Goal: Task Accomplishment & Management: Manage account settings

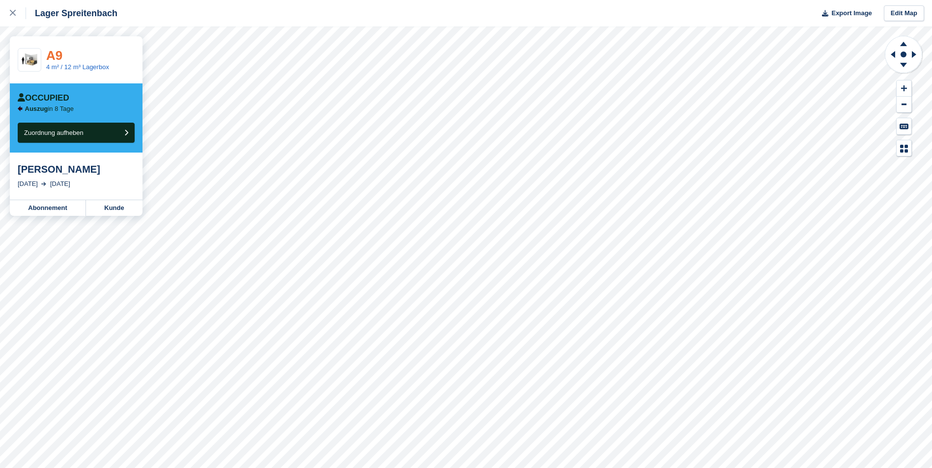
click at [55, 59] on link "A9" at bounding box center [54, 55] width 16 height 15
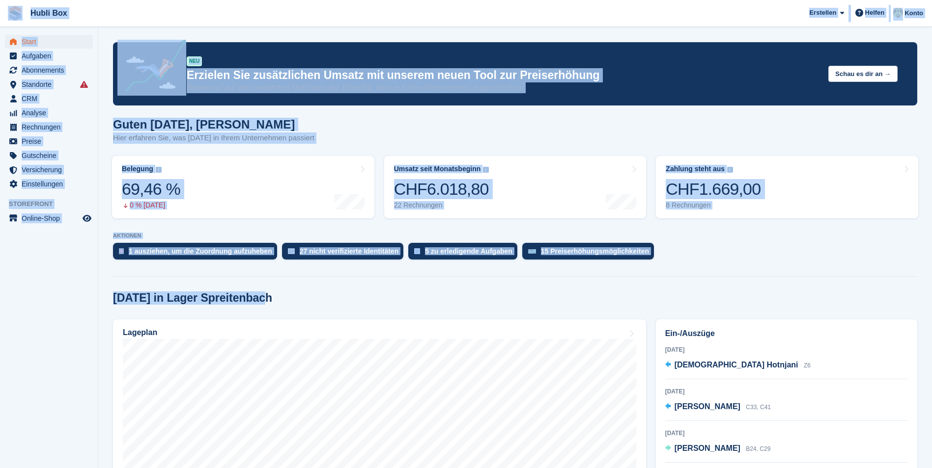
drag, startPoint x: 271, startPoint y: 295, endPoint x: 12, endPoint y: 16, distance: 380.5
click at [127, 13] on span "Hubli Box Erstellen Abonnement Rechnung Kontakt Deal Rabatt Seite Helfen Chat-S…" at bounding box center [466, 13] width 932 height 27
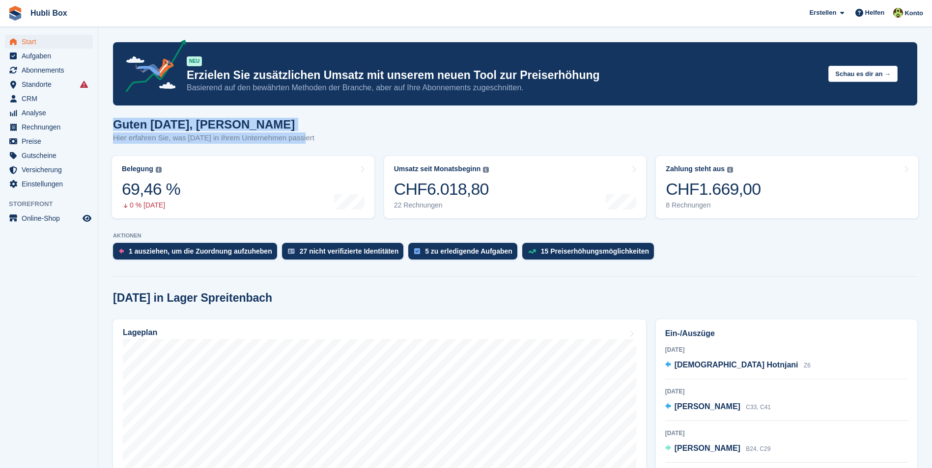
drag, startPoint x: 300, startPoint y: 137, endPoint x: 101, endPoint y: 120, distance: 199.7
click at [312, 139] on div "Guten Morgen, Luca Hier erfahren Sie, was heute in Ihrem Unternehmen passiert" at bounding box center [515, 137] width 804 height 38
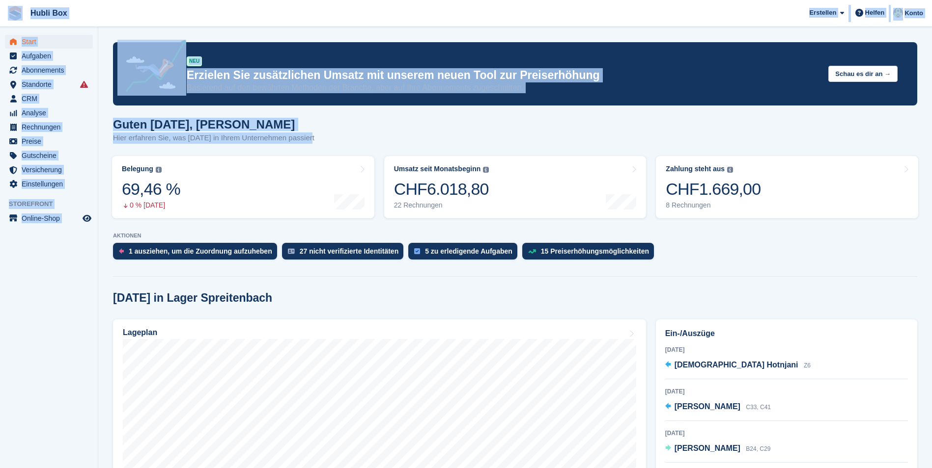
drag, startPoint x: 314, startPoint y: 137, endPoint x: 3, endPoint y: 15, distance: 334.0
click at [225, 19] on span "Hubli Box Erstellen Abonnement Rechnung Kontakt Deal Rabatt Seite Helfen Chat-S…" at bounding box center [466, 13] width 932 height 27
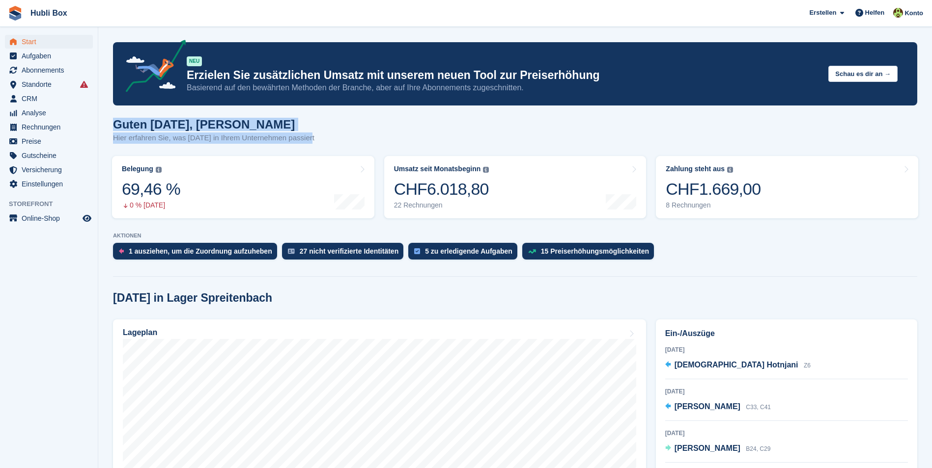
drag, startPoint x: 315, startPoint y: 137, endPoint x: 107, endPoint y: 115, distance: 209.8
click at [357, 137] on div "Guten Morgen, Luca Hier erfahren Sie, was heute in Ihrem Unternehmen passiert" at bounding box center [515, 137] width 804 height 38
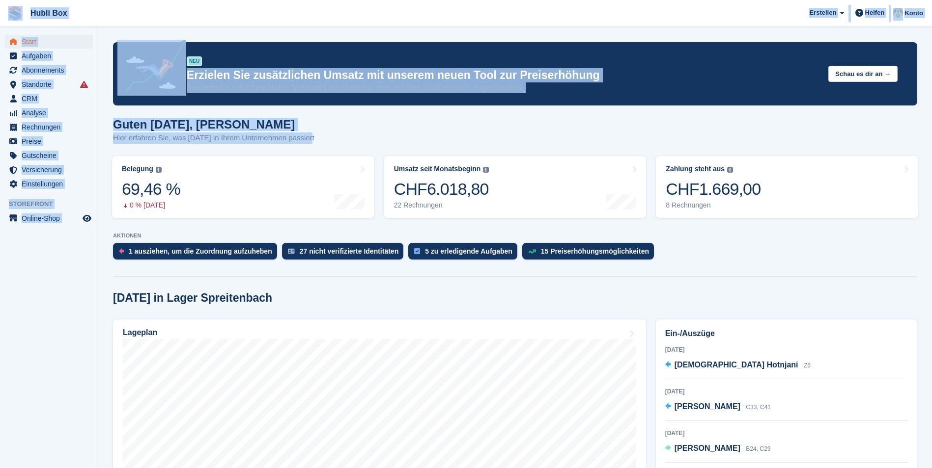
drag, startPoint x: 343, startPoint y: 137, endPoint x: 7, endPoint y: 13, distance: 358.3
click at [82, 285] on aside "Start Aufgaben Abonnements Abonnements Abonnements Preiserhöhungen NEU Preiserh…" at bounding box center [49, 236] width 98 height 419
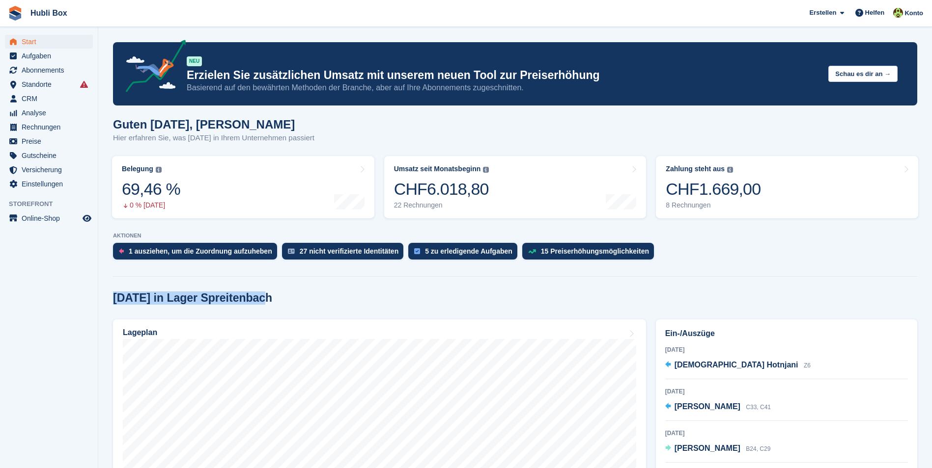
drag, startPoint x: 114, startPoint y: 301, endPoint x: 266, endPoint y: 302, distance: 151.7
click at [266, 302] on div "Heute in Lager Spreitenbach" at bounding box center [515, 298] width 804 height 13
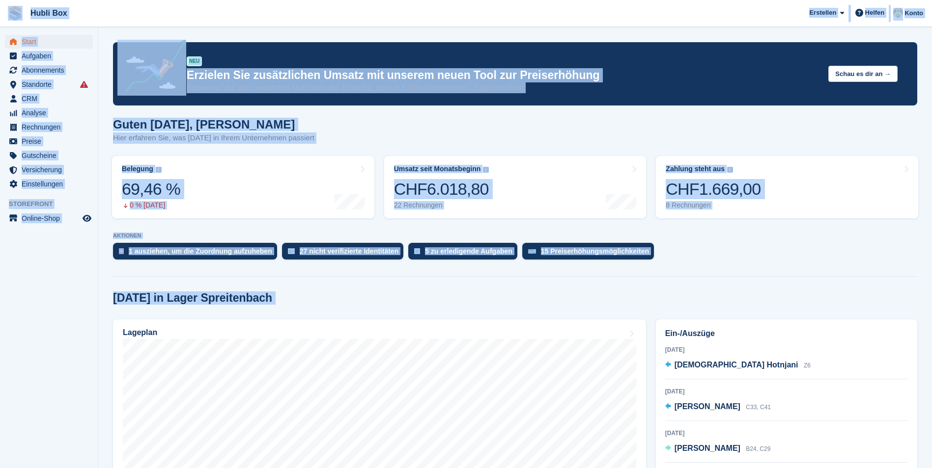
drag, startPoint x: 266, startPoint y: 302, endPoint x: 2, endPoint y: 15, distance: 389.6
click at [727, 254] on div "1 ausziehen, um die Zuordnung aufzuheben 27 nicht verifizierte Identitäten 5 zu…" at bounding box center [515, 254] width 804 height 22
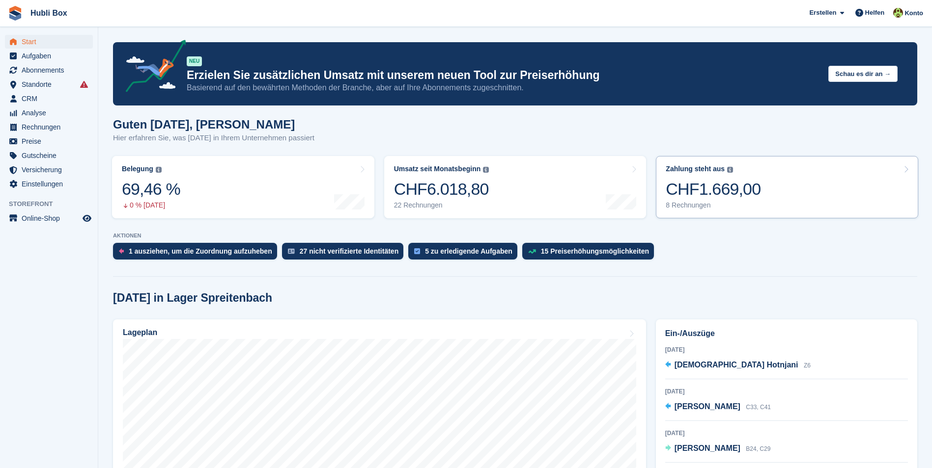
click at [742, 199] on div "CHF1.669,00" at bounding box center [712, 189] width 95 height 20
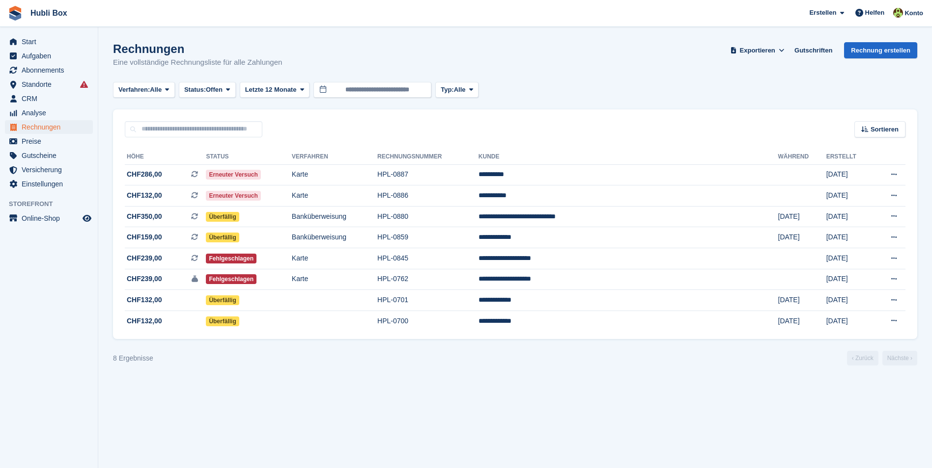
click at [64, 49] on ul "Start" at bounding box center [49, 42] width 98 height 14
click at [59, 46] on span "Start" at bounding box center [51, 42] width 59 height 14
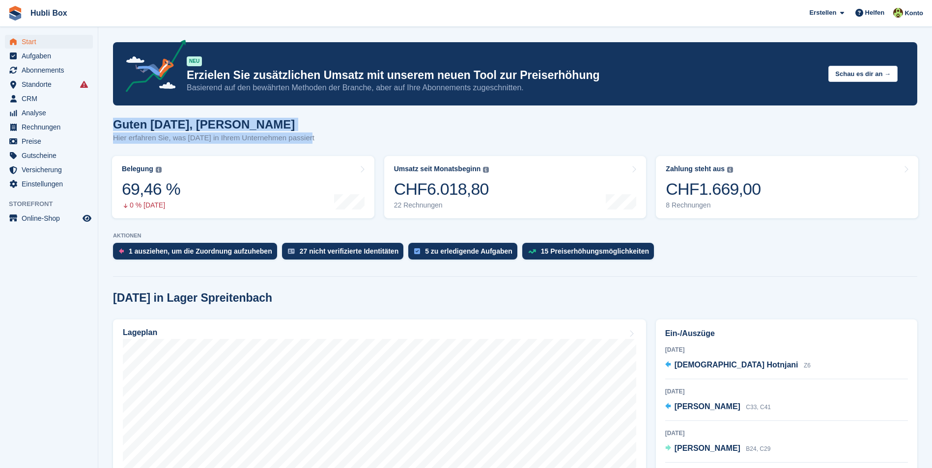
drag, startPoint x: 315, startPoint y: 136, endPoint x: 101, endPoint y: 117, distance: 214.5
drag, startPoint x: 126, startPoint y: 122, endPoint x: 390, endPoint y: 142, distance: 264.5
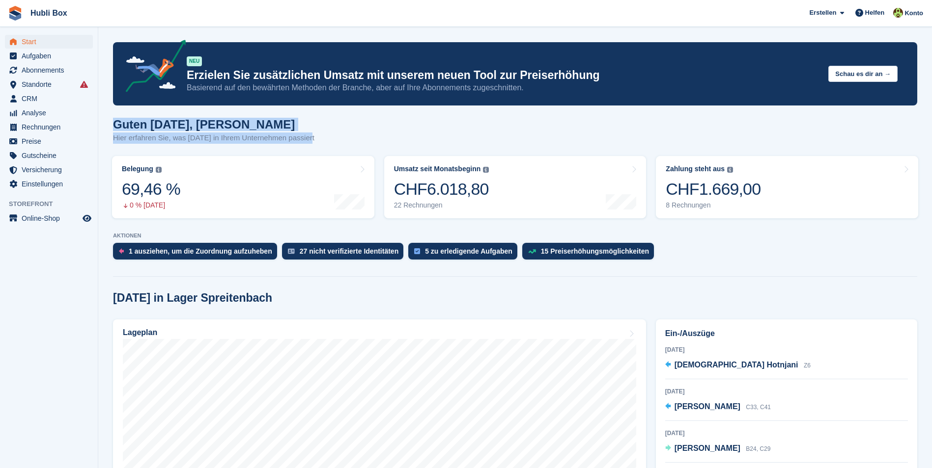
click at [390, 142] on div "Guten Morgen, Luca Hier erfahren Sie, was heute in Ihrem Unternehmen passiert" at bounding box center [515, 137] width 804 height 38
drag, startPoint x: 327, startPoint y: 144, endPoint x: 106, endPoint y: 124, distance: 221.9
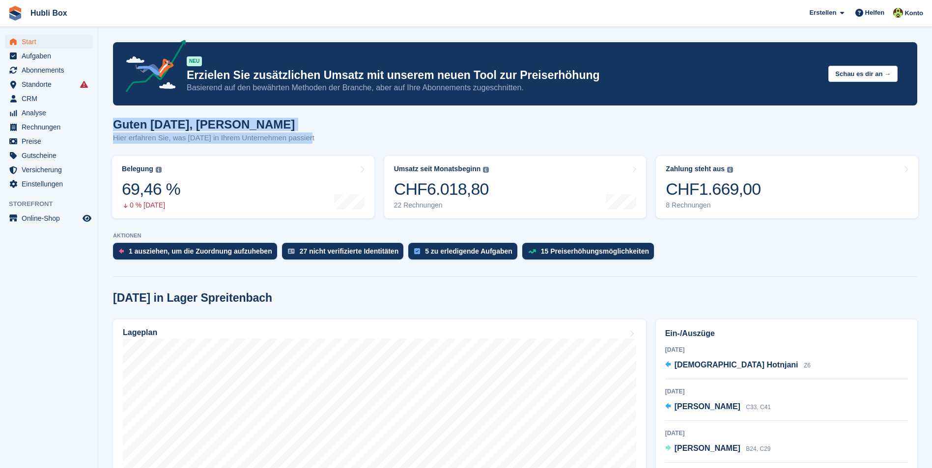
drag, startPoint x: 306, startPoint y: 137, endPoint x: 110, endPoint y: 124, distance: 196.4
drag, startPoint x: 109, startPoint y: 128, endPoint x: 335, endPoint y: 137, distance: 227.0
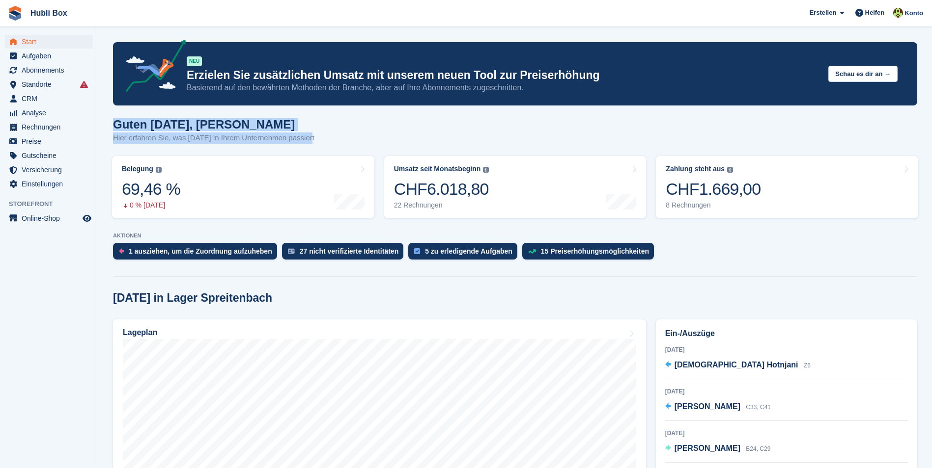
click at [335, 137] on div "Guten Morgen, Luca Hier erfahren Sie, was heute in Ihrem Unternehmen passiert" at bounding box center [515, 137] width 804 height 38
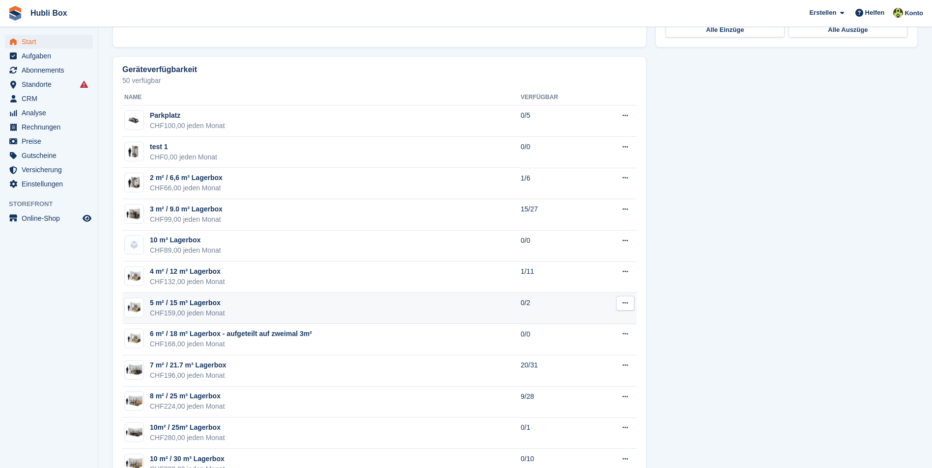
scroll to position [540, 0]
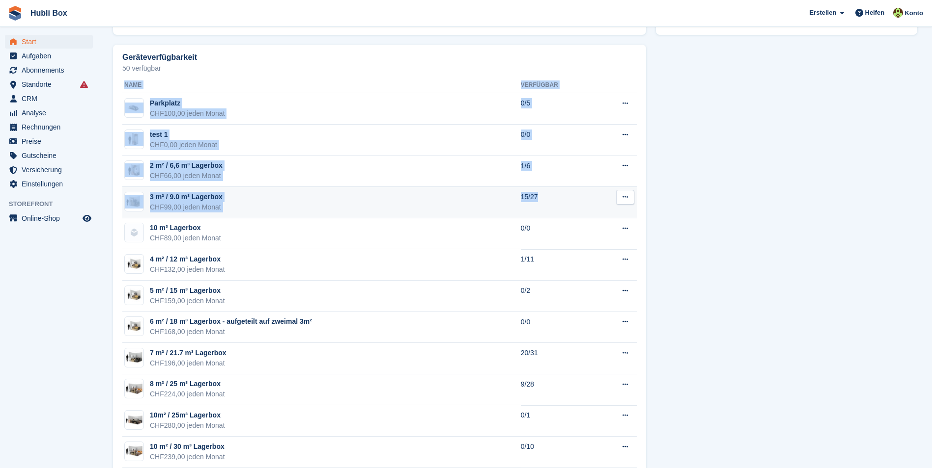
drag, startPoint x: 104, startPoint y: 197, endPoint x: 575, endPoint y: 204, distance: 471.0
click at [575, 204] on section "NEU Erzielen Sie zusätzlichen Umsatz mit unserem neuen Tool zur Preiserhöhung B…" at bounding box center [514, 256] width 833 height 1592
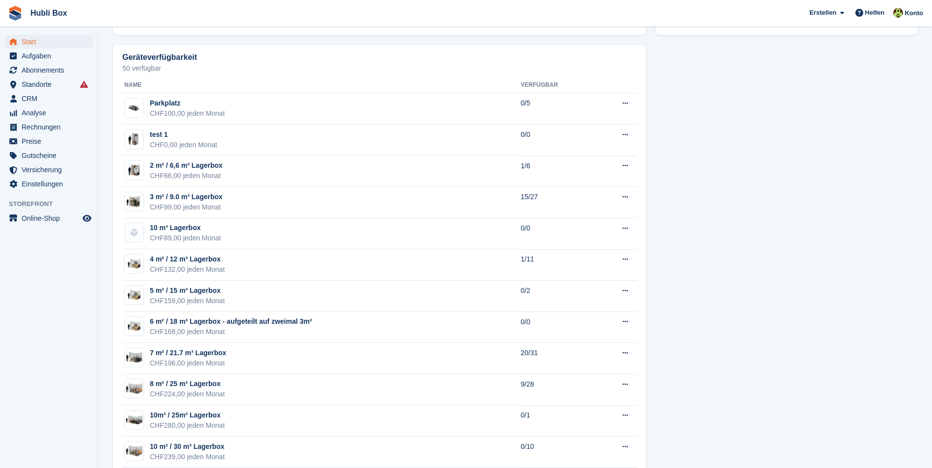
click at [49, 41] on span "Start" at bounding box center [51, 42] width 59 height 14
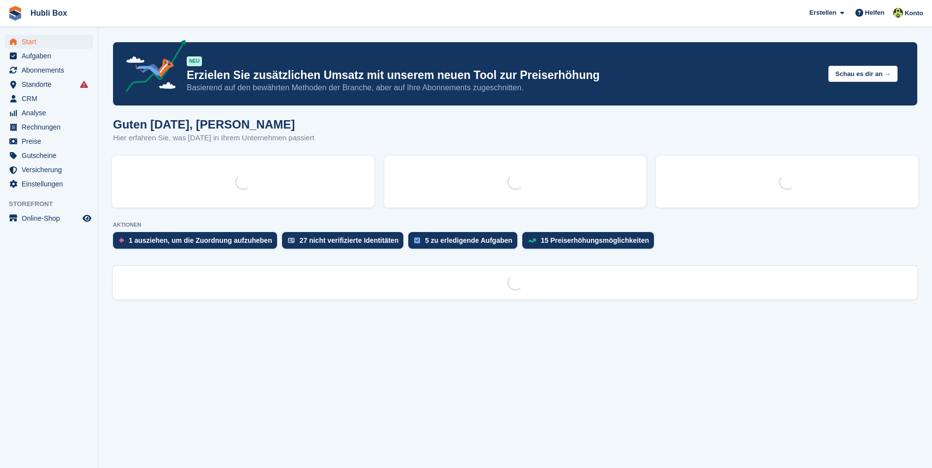
scroll to position [0, 0]
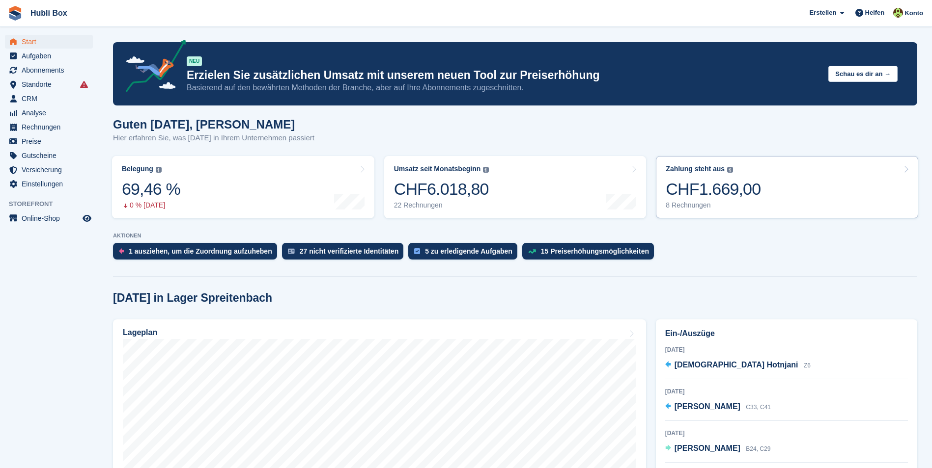
click at [781, 194] on link "Zahlung steht aus Der gesamte ausstehende Saldo aller offenen Rechnungen. CHF1.…" at bounding box center [787, 187] width 262 height 62
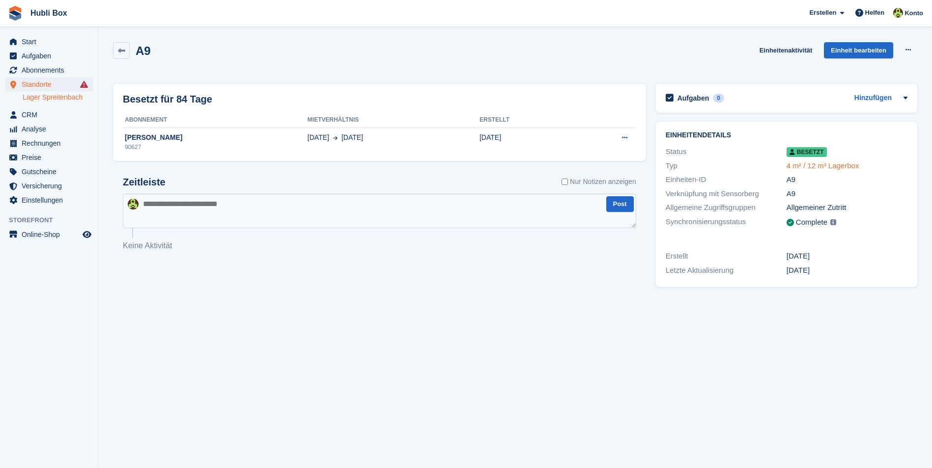
click at [804, 168] on link "4 m² / 12 m³ Lagerbox" at bounding box center [822, 166] width 73 height 8
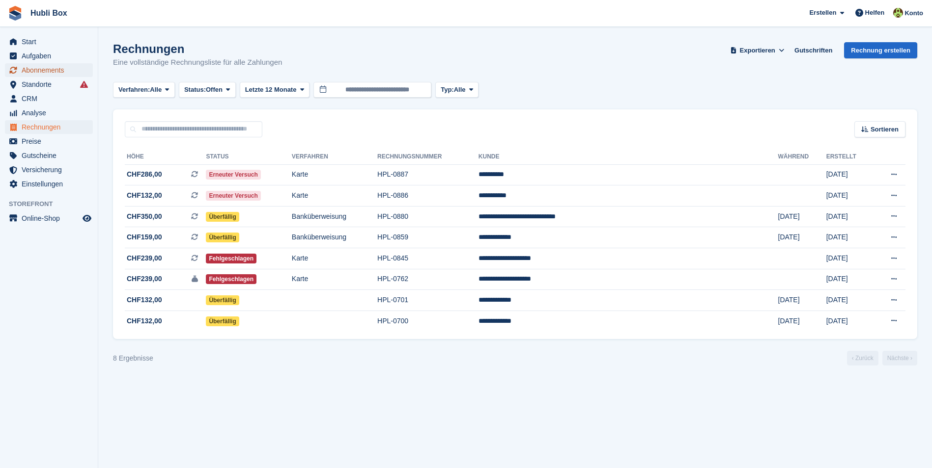
click at [31, 75] on span "Abonnements" at bounding box center [51, 70] width 59 height 14
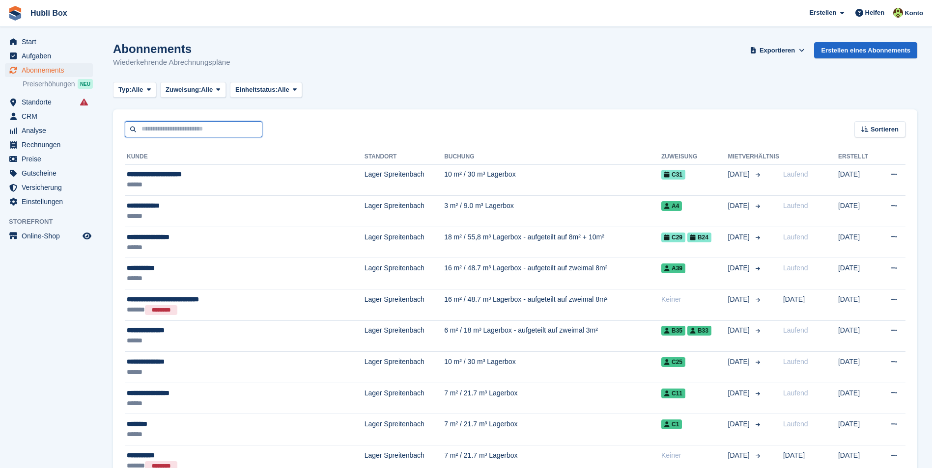
click at [171, 132] on input "text" at bounding box center [193, 129] width 137 height 16
type input "****"
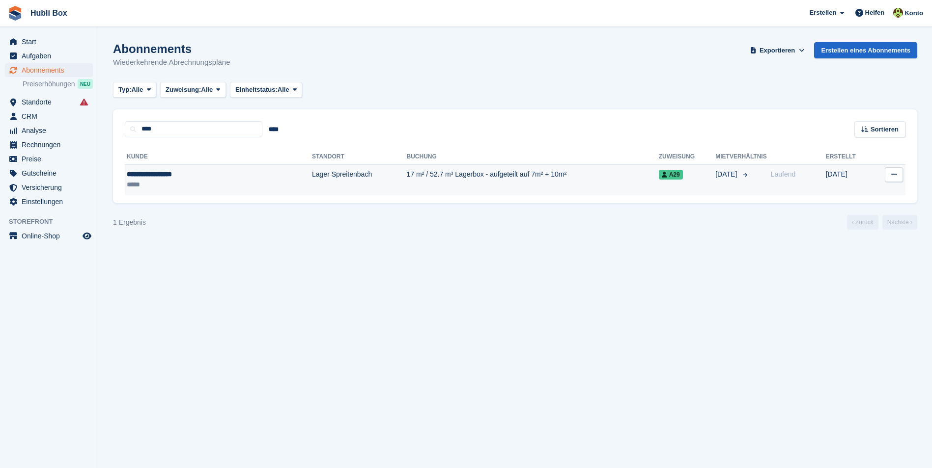
click at [165, 178] on div "**********" at bounding box center [185, 174] width 117 height 10
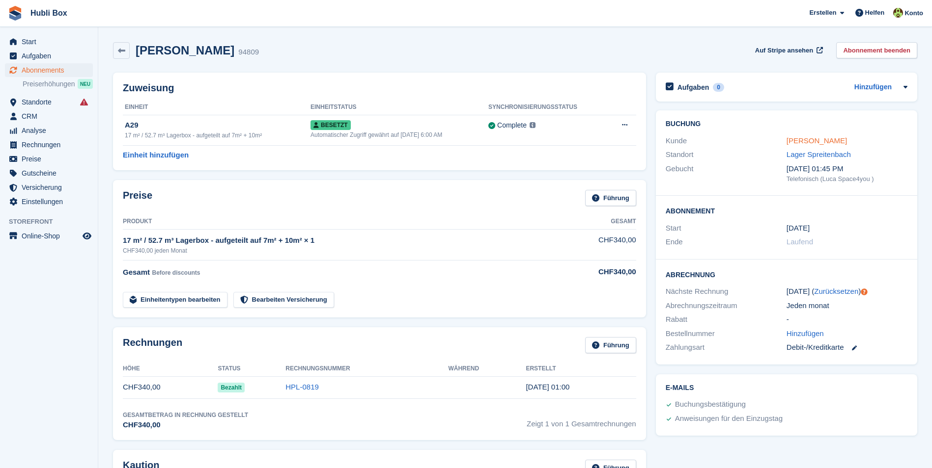
click at [817, 141] on link "Casandra Rodriguez" at bounding box center [816, 141] width 60 height 8
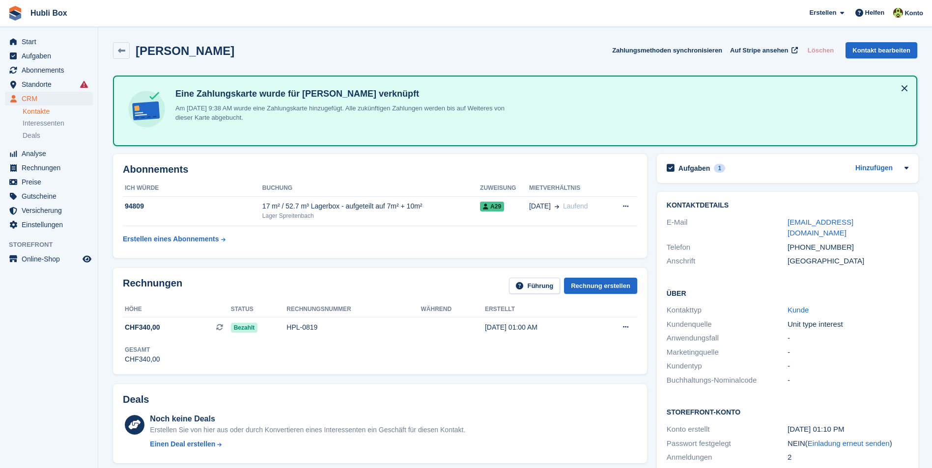
drag, startPoint x: 254, startPoint y: 54, endPoint x: 11, endPoint y: 14, distance: 245.7
click at [332, 56] on div "Casandra Rodriguez Zahlungsmethoden synchronisieren Auf Stripe ansehen Löschen …" at bounding box center [515, 50] width 804 height 17
click at [52, 73] on span "Abonnements" at bounding box center [51, 70] width 59 height 14
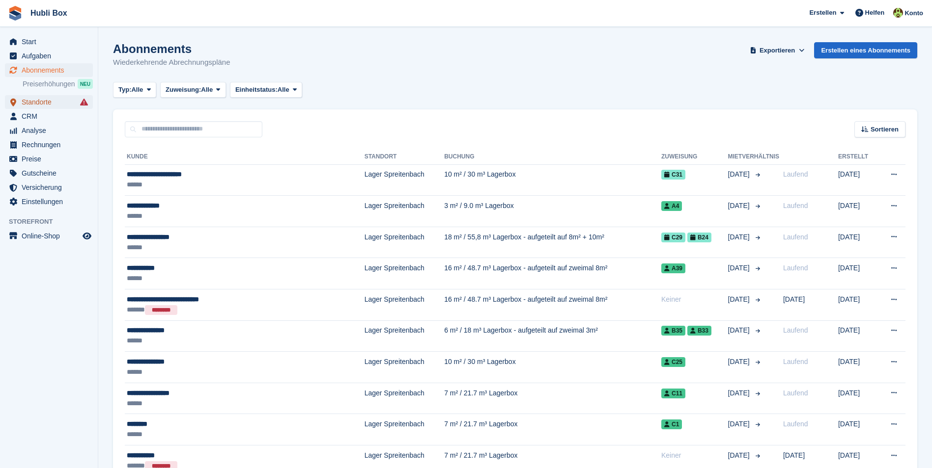
click at [47, 99] on span "Standorte" at bounding box center [51, 102] width 59 height 14
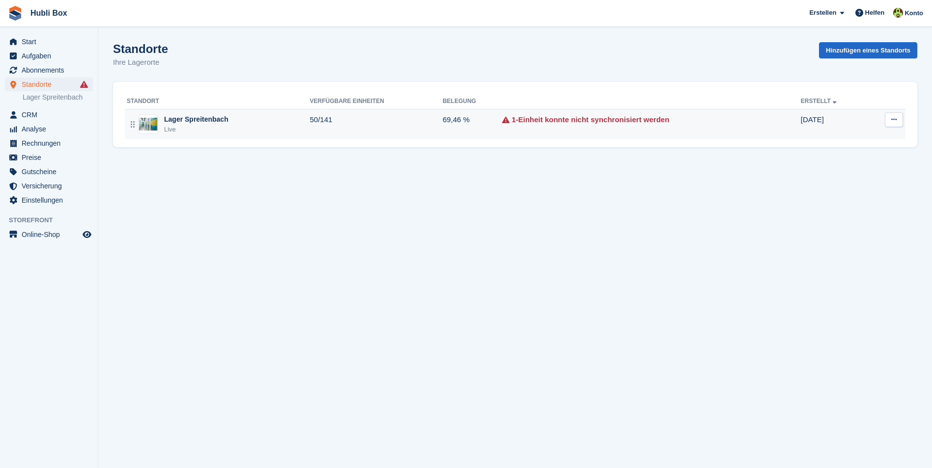
click at [190, 118] on div "Lager Spreitenbach" at bounding box center [196, 119] width 64 height 10
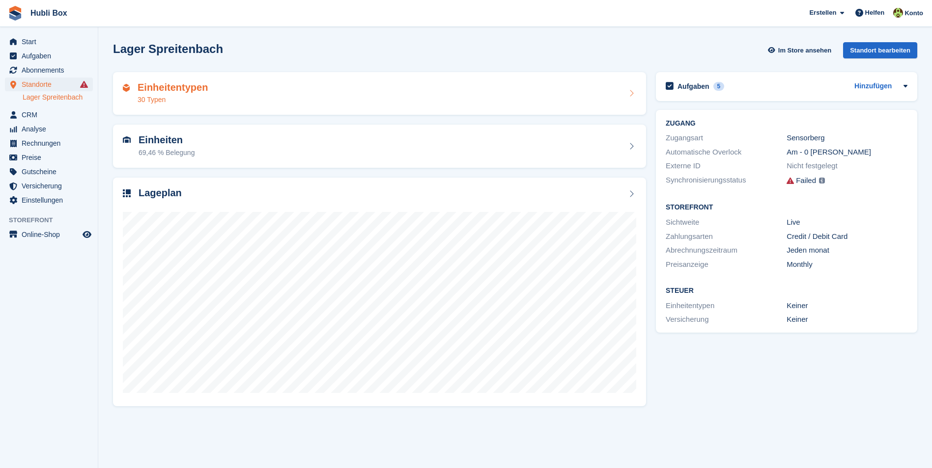
click at [363, 95] on div "Einheitentypen 30 Typen" at bounding box center [379, 94] width 513 height 24
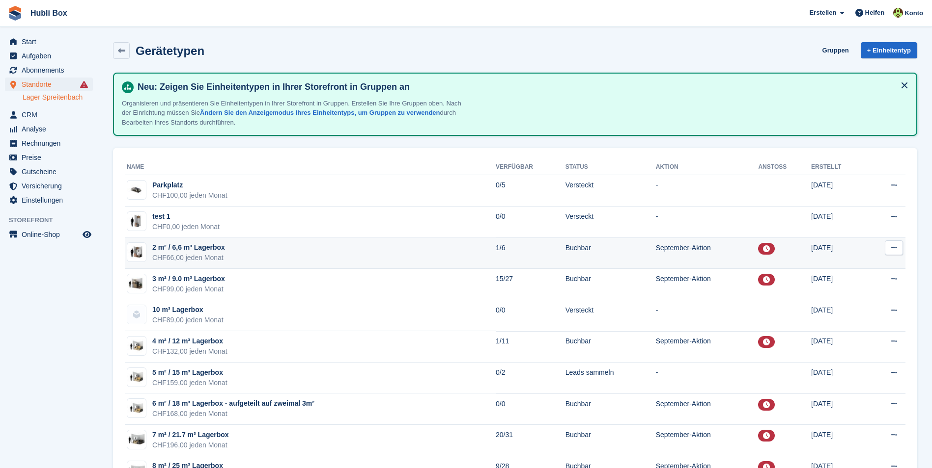
click at [225, 251] on td "2 m² / 6,6 m³ Lagerbox CHF66,00 jeden Monat" at bounding box center [310, 253] width 371 height 31
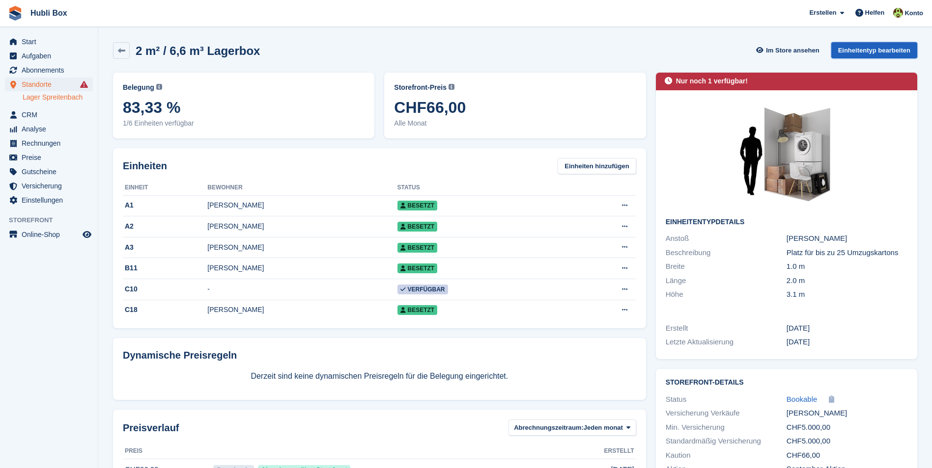
click at [860, 50] on link "Einheitentyp bearbeiten" at bounding box center [874, 50] width 86 height 16
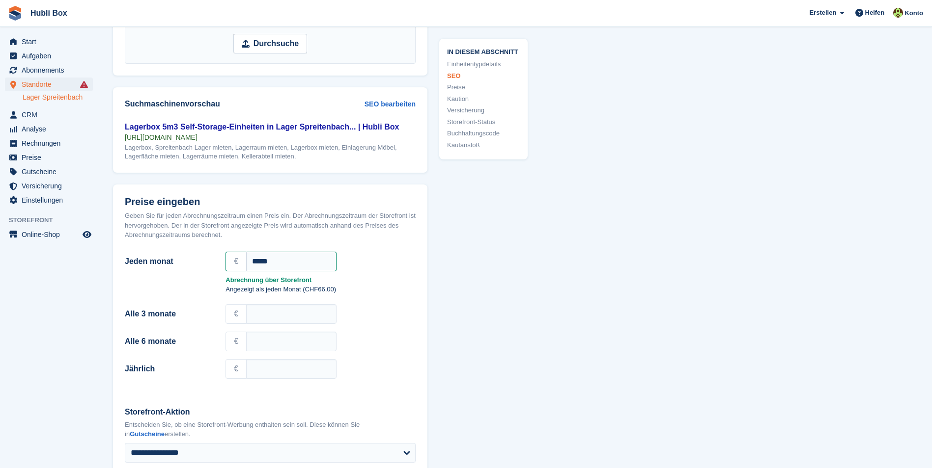
scroll to position [786, 0]
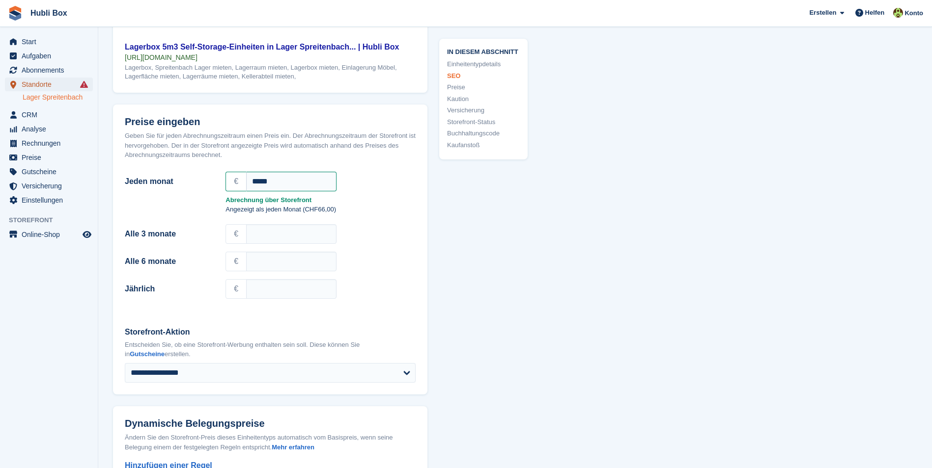
click at [39, 86] on span "Standorte" at bounding box center [51, 85] width 59 height 14
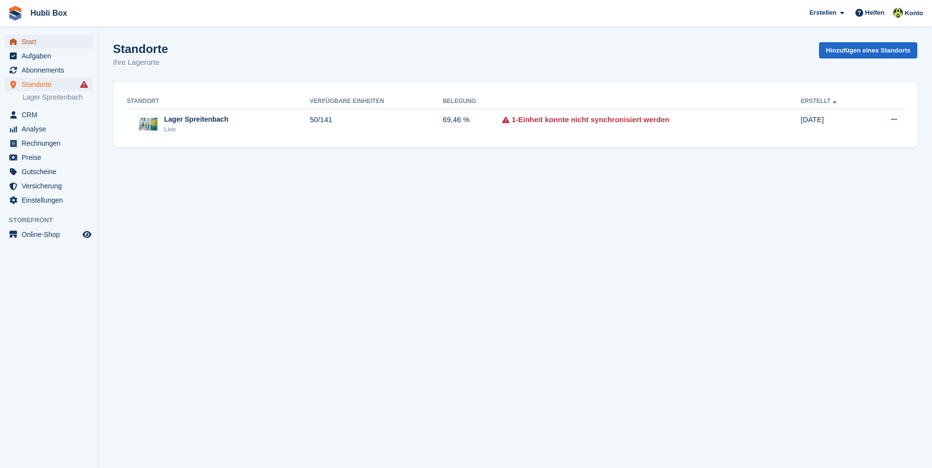
click at [50, 41] on span "Start" at bounding box center [51, 42] width 59 height 14
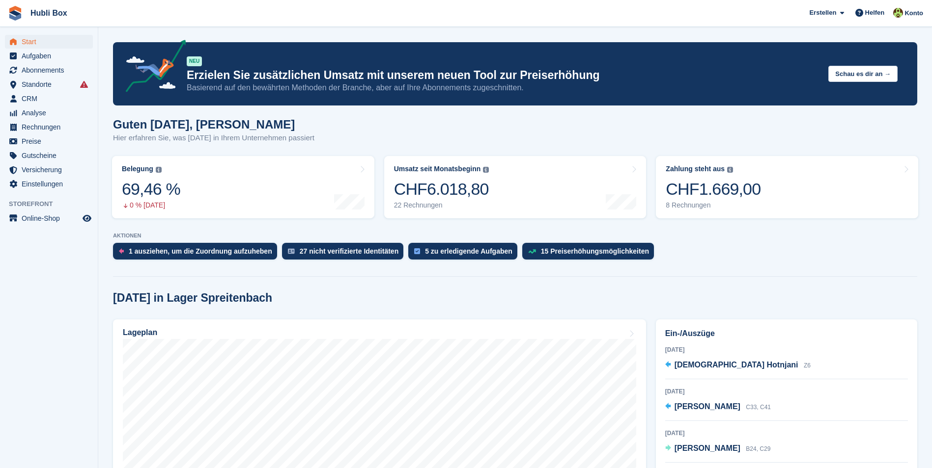
click at [326, 134] on div "Guten Morgen, Luca Hier erfahren Sie, was heute in Ihrem Unternehmen passiert" at bounding box center [515, 137] width 804 height 38
click at [327, 134] on div "Guten Morgen, Luca Hier erfahren Sie, was heute in Ihrem Unternehmen passiert" at bounding box center [515, 137] width 804 height 38
click at [300, 137] on p "Hier erfahren Sie, was heute in Ihrem Unternehmen passiert" at bounding box center [213, 138] width 201 height 11
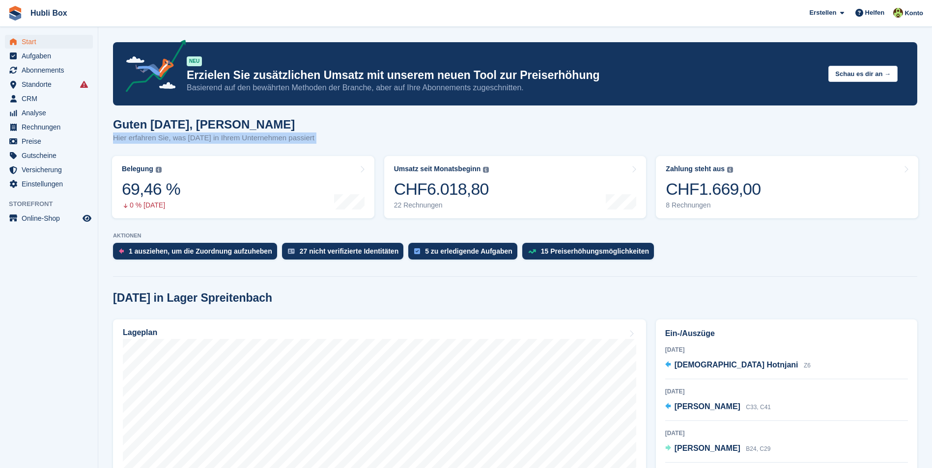
click at [319, 136] on div "Guten Morgen, Luca Hier erfahren Sie, was heute in Ihrem Unternehmen passiert" at bounding box center [515, 137] width 804 height 38
drag, startPoint x: 318, startPoint y: 139, endPoint x: 115, endPoint y: 129, distance: 203.1
click at [115, 129] on div "Guten Morgen, Luca Hier erfahren Sie, was heute in Ihrem Unternehmen passiert" at bounding box center [515, 137] width 804 height 38
click at [115, 129] on h1 "Guten Morgen, Luca" at bounding box center [213, 124] width 201 height 13
